Goal: Information Seeking & Learning: Learn about a topic

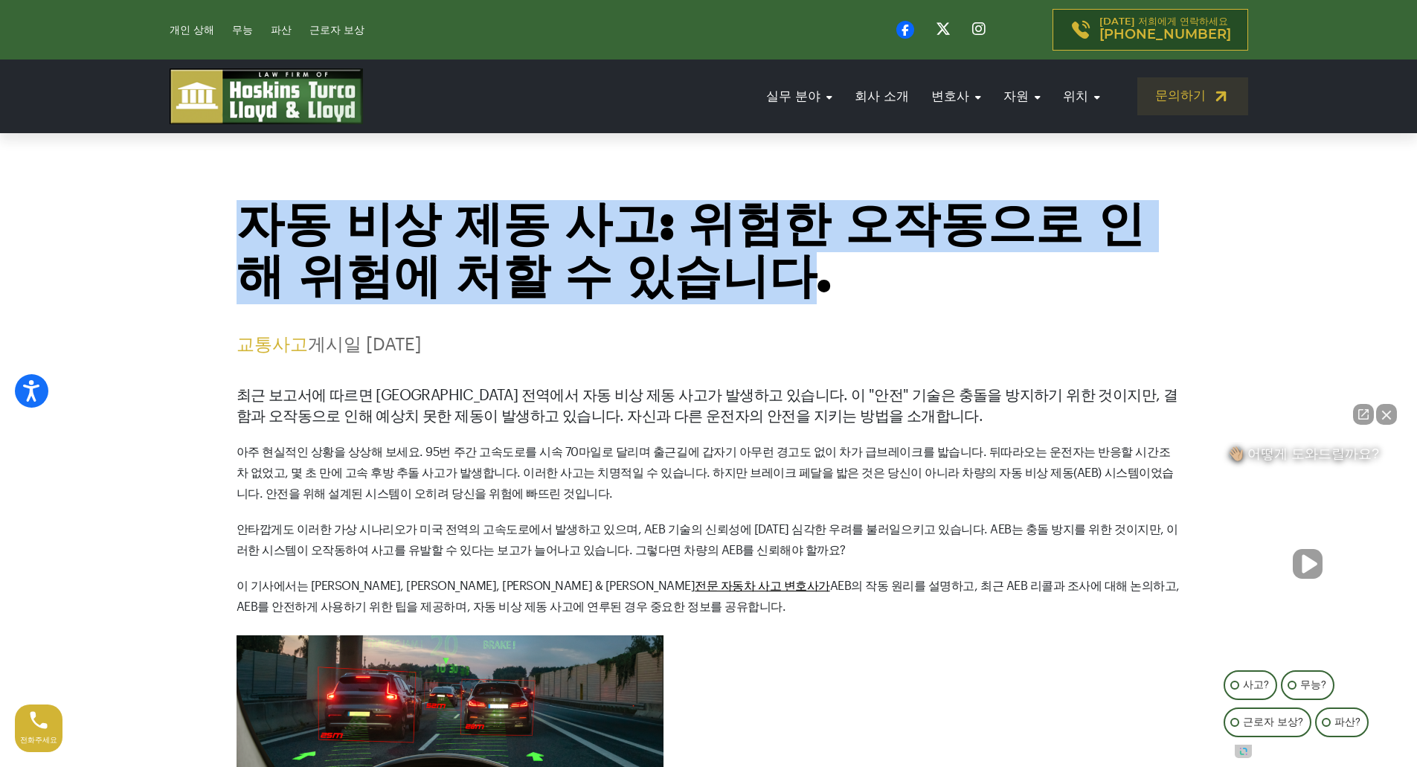
drag, startPoint x: 235, startPoint y: 218, endPoint x: 724, endPoint y: 264, distance: 491.0
click at [724, 264] on div "자동 비상 제동 사고: 위험한 오작동으로 인해 위험에 처할 수 있습니다. 교통사고 게시일 [DATE]" at bounding box center [709, 277] width 982 height 155
click at [724, 264] on font "자동 비상 제동 사고: 위험한 오작동으로 인해 위험에 처할 수 있습니다." at bounding box center [691, 252] width 908 height 100
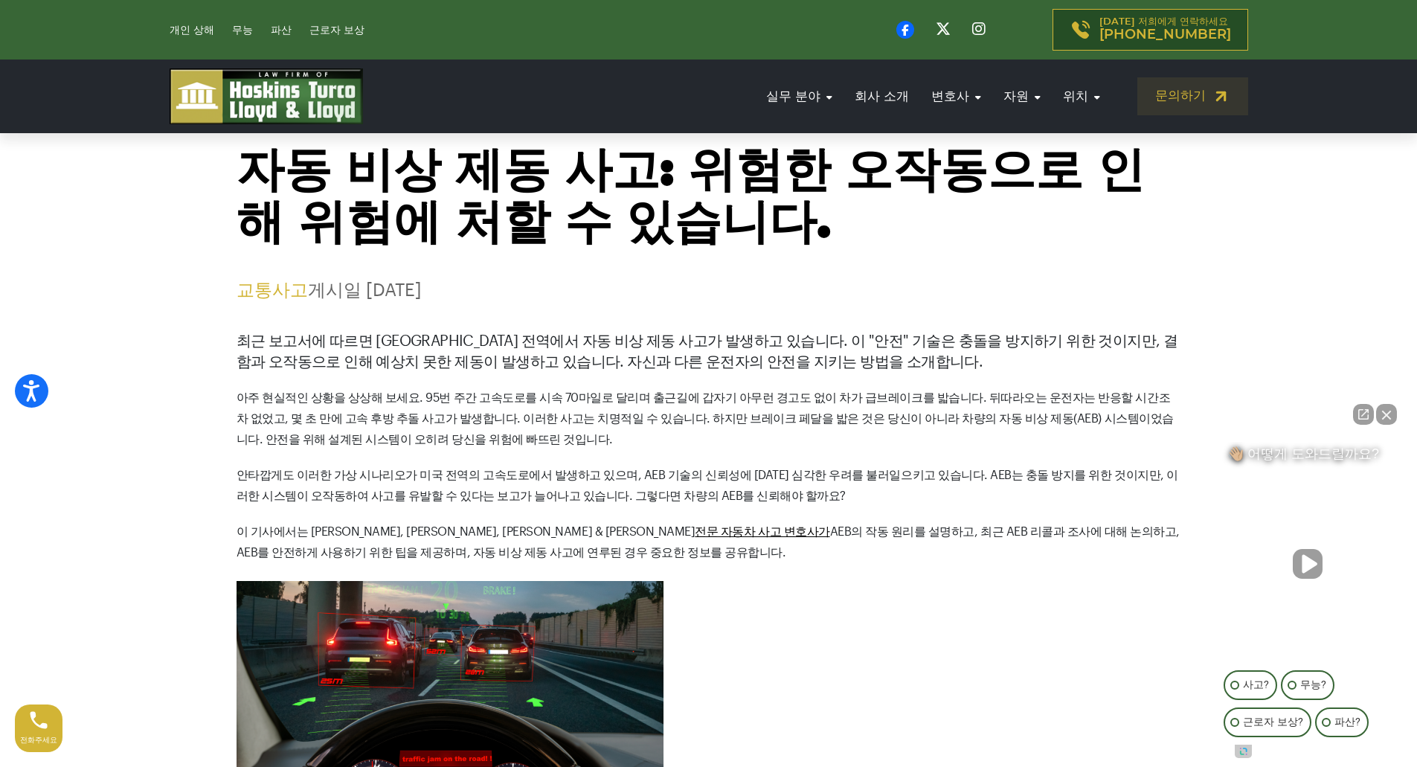
scroll to position [149, 0]
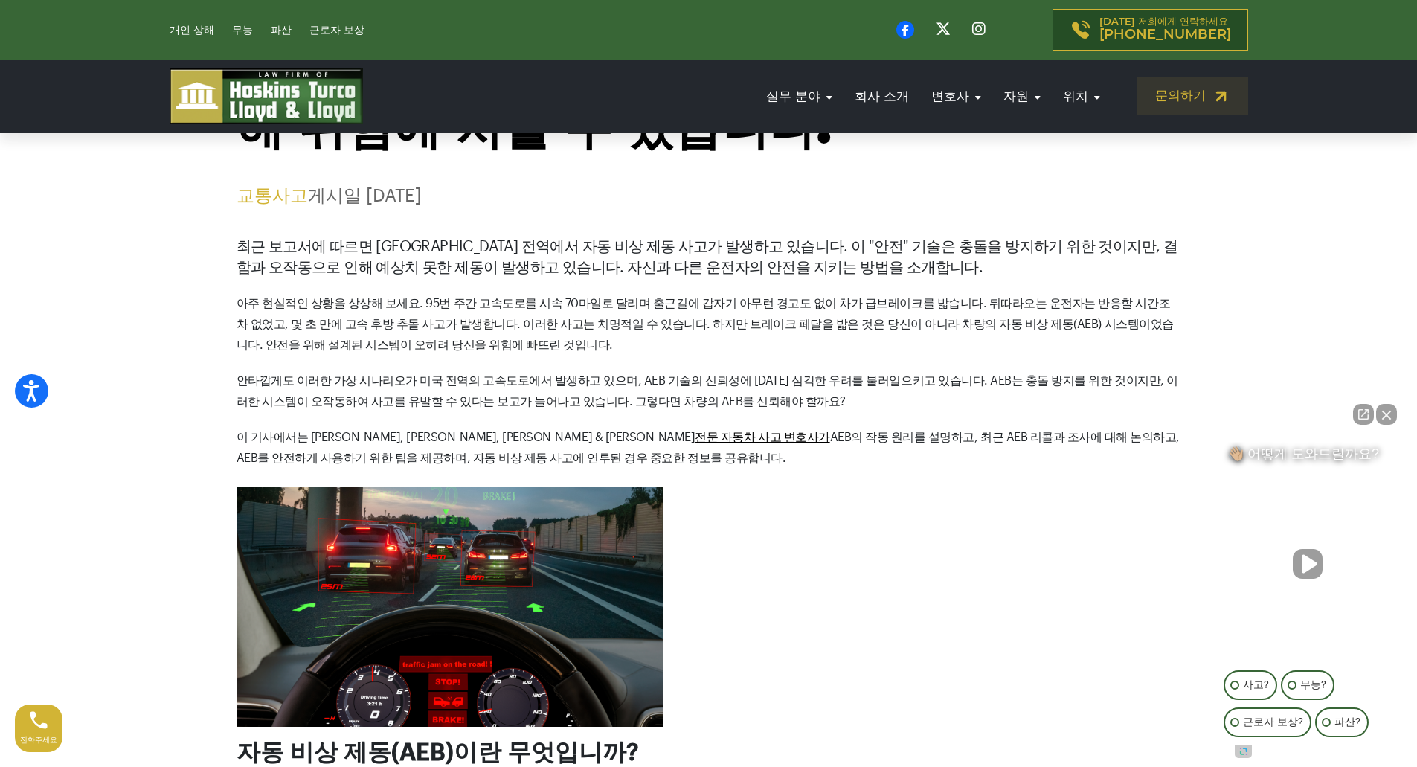
drag, startPoint x: 309, startPoint y: 191, endPoint x: 528, endPoint y: 206, distance: 220.0
click at [522, 202] on p "교통사고 게시일 [DATE]" at bounding box center [709, 196] width 945 height 22
click at [562, 241] on font "최근 보고서에 따르면 [GEOGRAPHIC_DATA] 전역에서 자동 비상 제동 사고가 발생하고 있습니다. 이 "안전" 기술은 충돌을 방지하기 …" at bounding box center [708, 258] width 942 height 36
drag, startPoint x: 228, startPoint y: 231, endPoint x: 711, endPoint y: 470, distance: 538.7
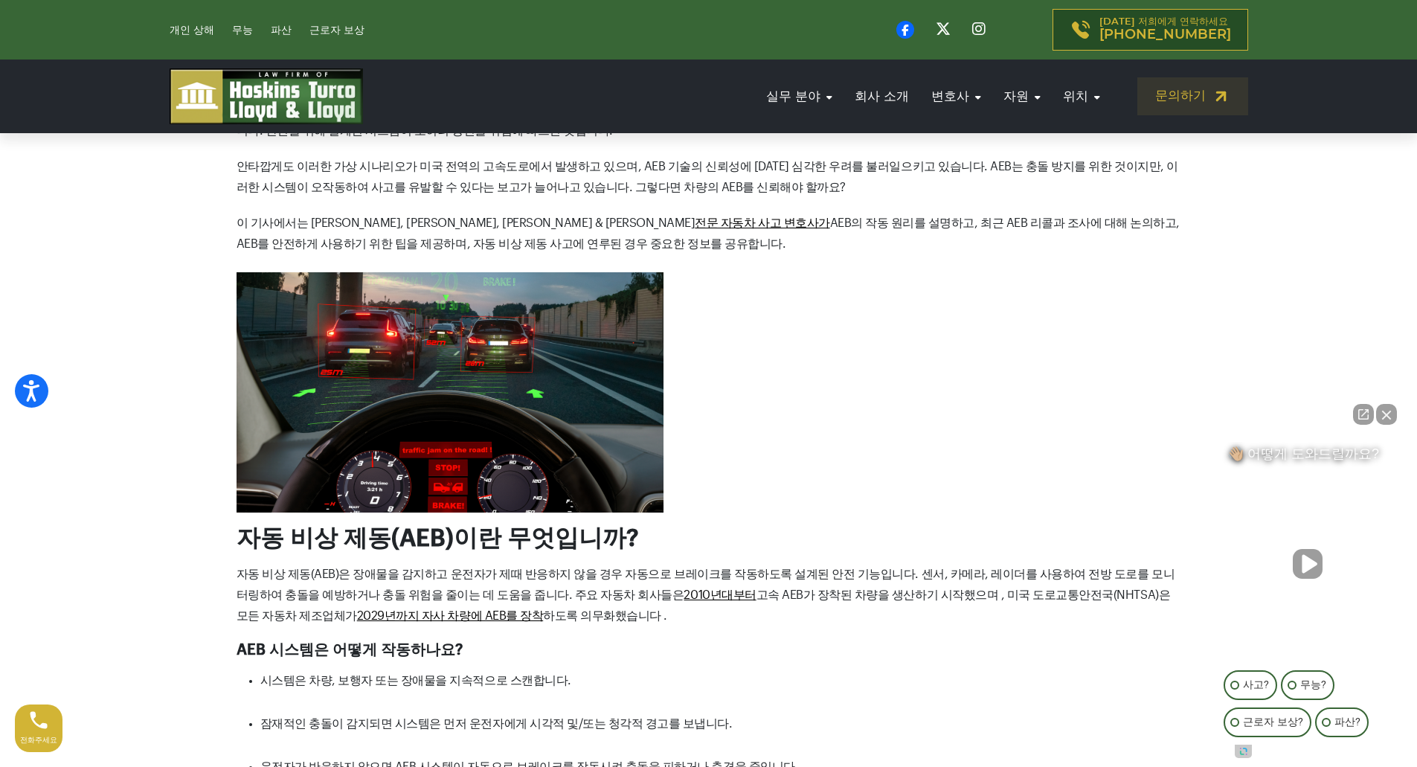
scroll to position [223, 0]
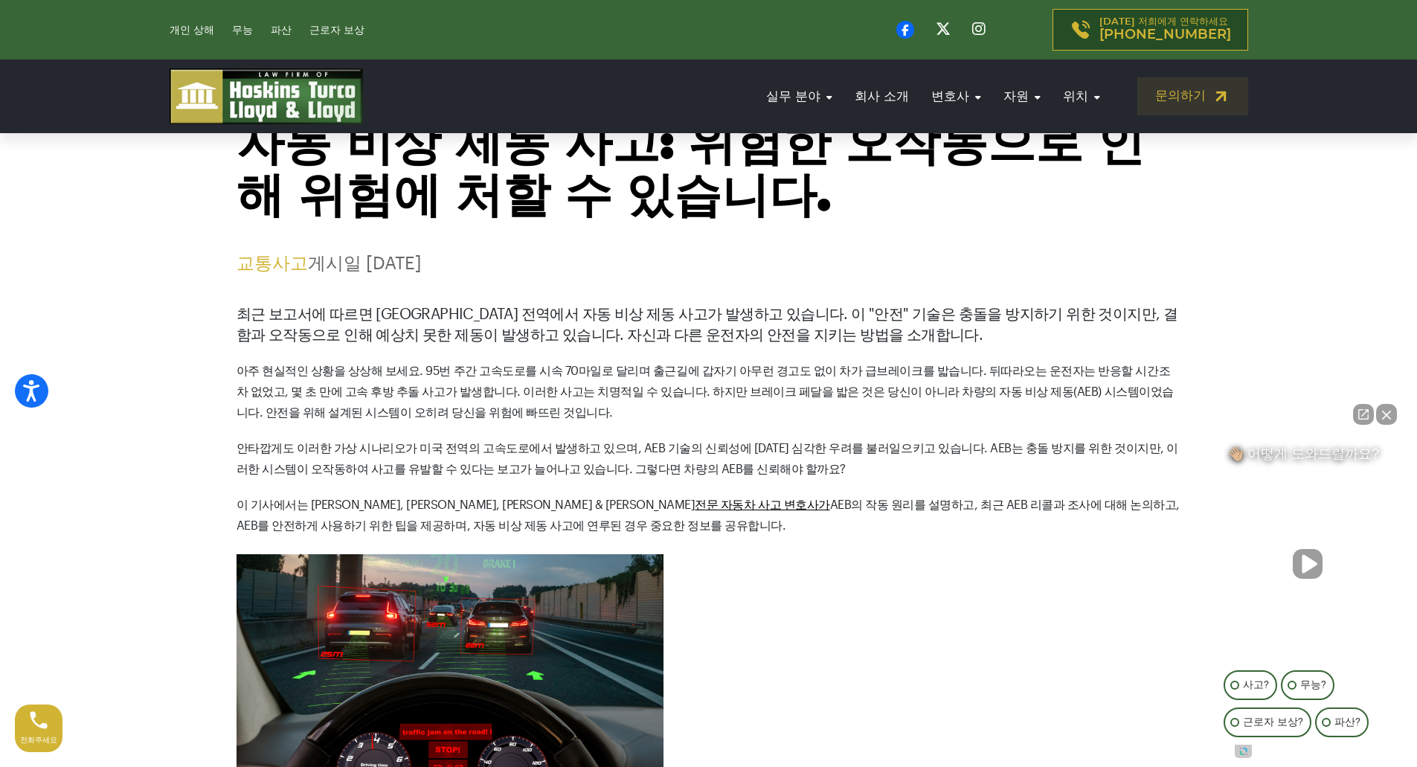
scroll to position [0, 0]
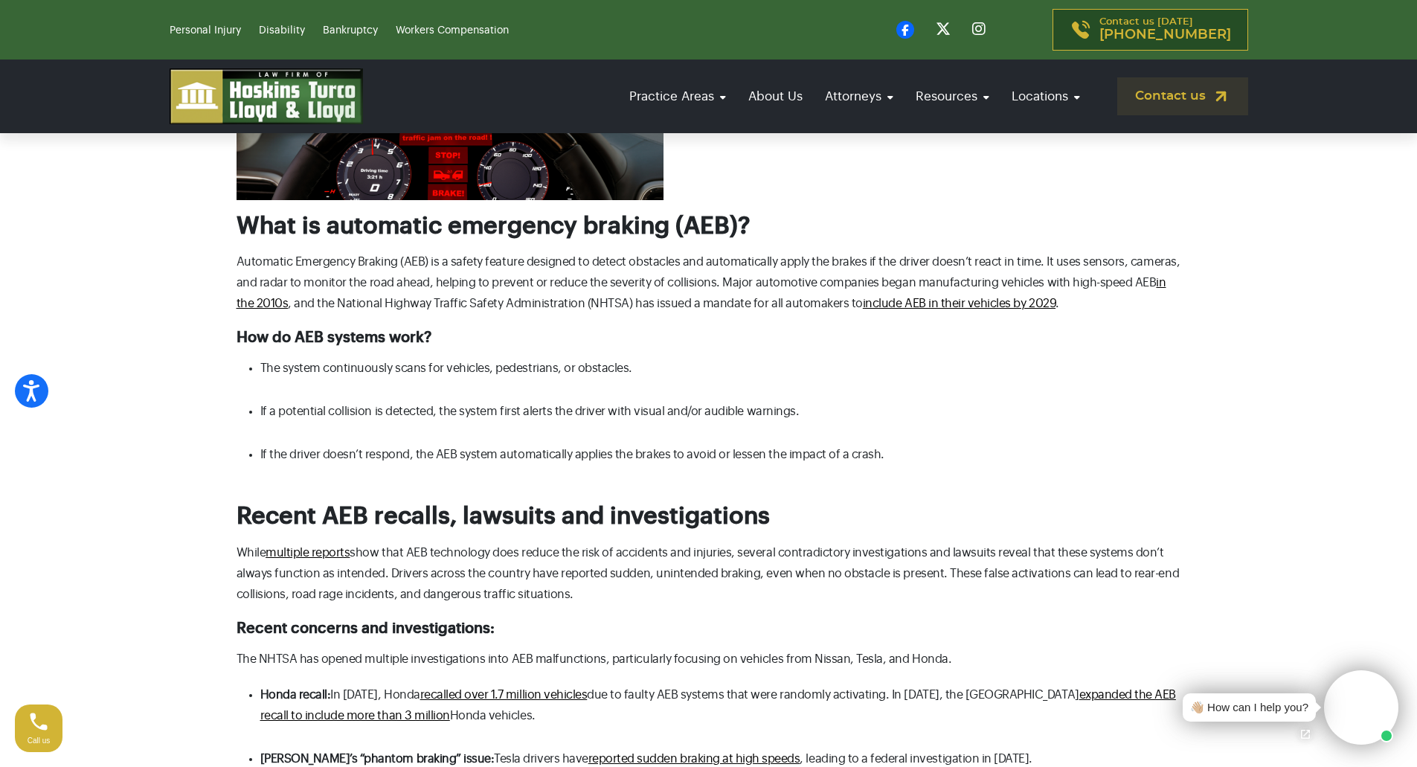
scroll to position [1190, 0]
